Goal: Find specific page/section: Find specific page/section

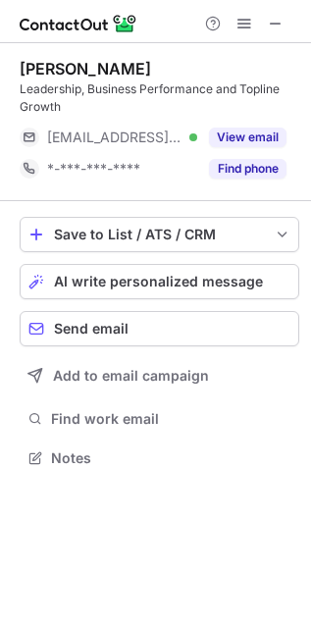
scroll to position [443, 311]
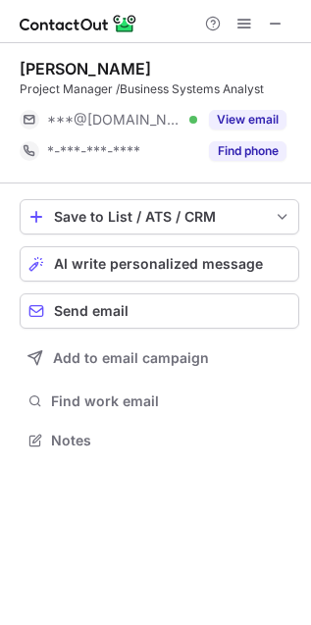
scroll to position [427, 311]
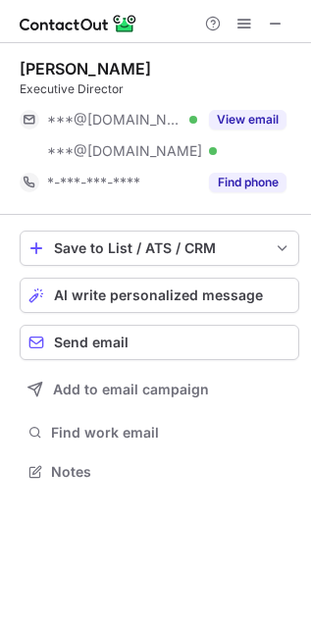
scroll to position [458, 311]
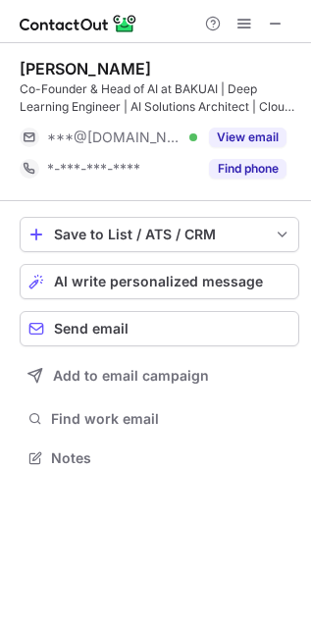
scroll to position [443, 311]
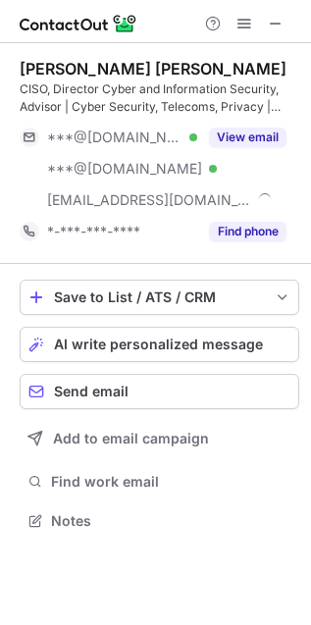
scroll to position [507, 311]
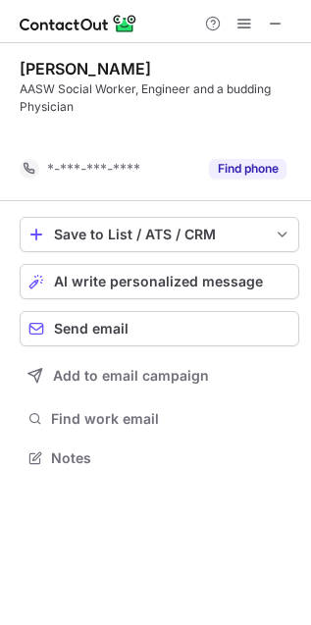
scroll to position [413, 311]
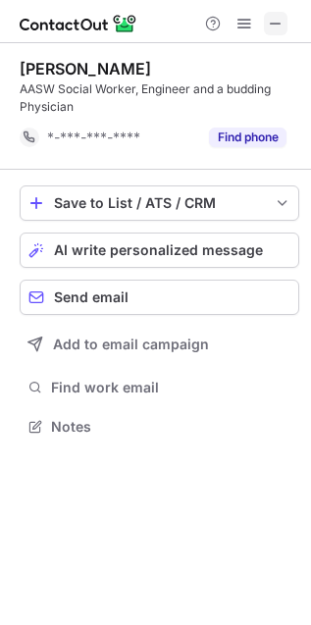
click at [275, 21] on span at bounding box center [276, 24] width 16 height 16
